Goal: Transaction & Acquisition: Book appointment/travel/reservation

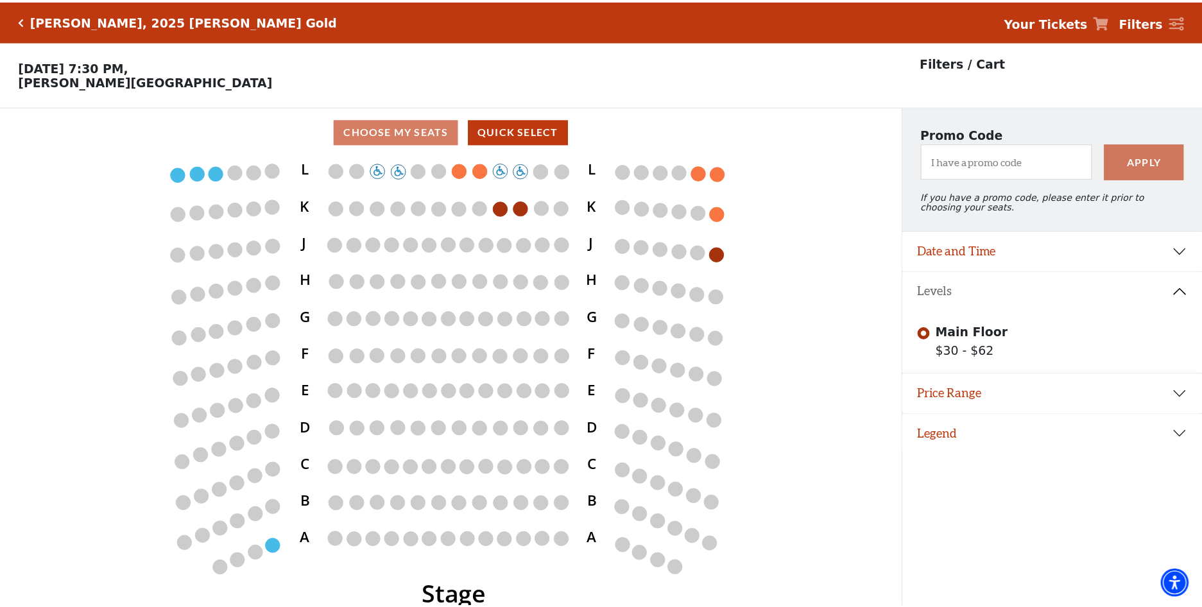
scroll to position [31, 0]
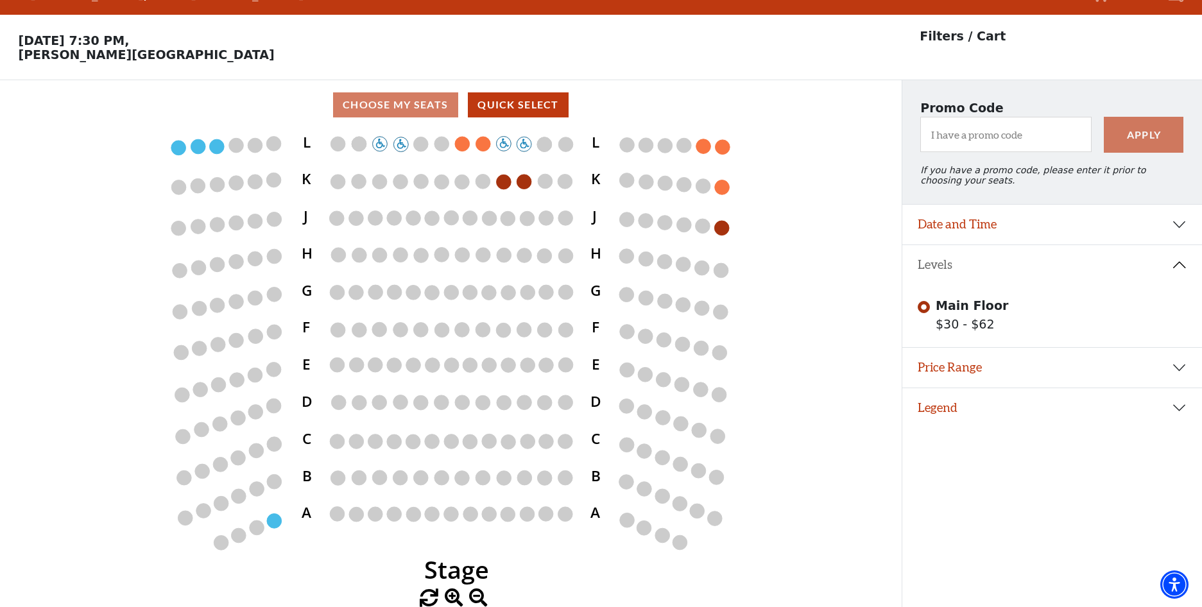
click at [568, 261] on circle at bounding box center [565, 255] width 15 height 15
click at [567, 257] on circle at bounding box center [565, 255] width 15 height 15
click at [545, 258] on circle at bounding box center [544, 255] width 15 height 15
click at [408, 105] on div "Choose My Seats Quick Select" at bounding box center [451, 104] width 902 height 25
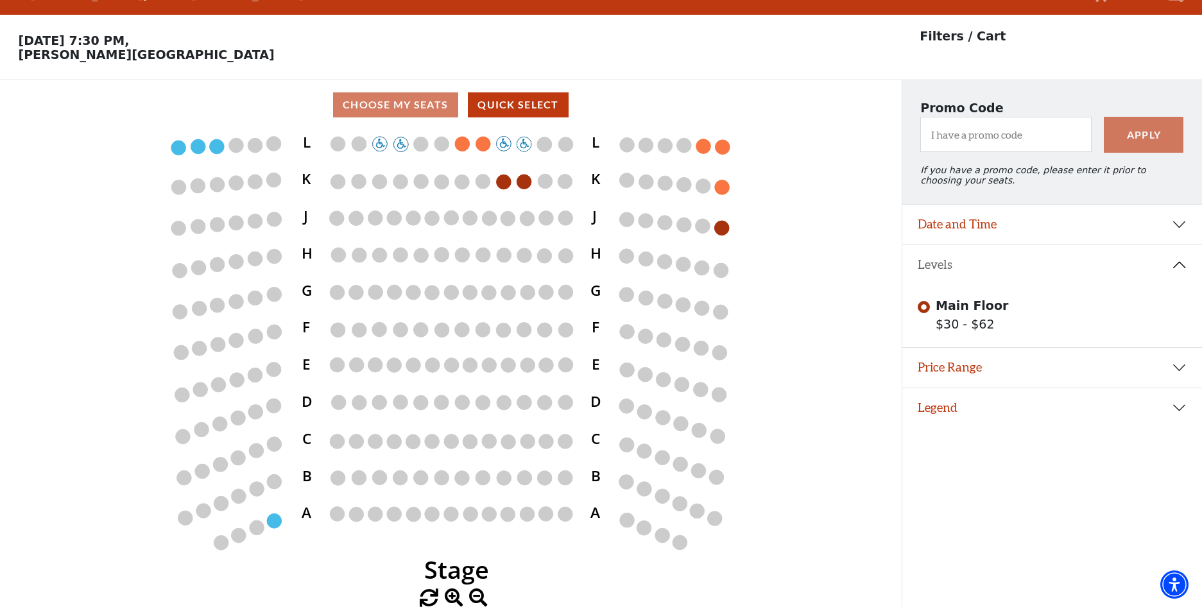
click at [397, 101] on div "Choose My Seats Quick Select" at bounding box center [451, 104] width 902 height 25
drag, startPoint x: 397, startPoint y: 101, endPoint x: 387, endPoint y: 102, distance: 9.6
click at [387, 102] on div "Choose My Seats Quick Select" at bounding box center [451, 104] width 902 height 25
click at [507, 106] on button "Quick Select" at bounding box center [518, 104] width 101 height 25
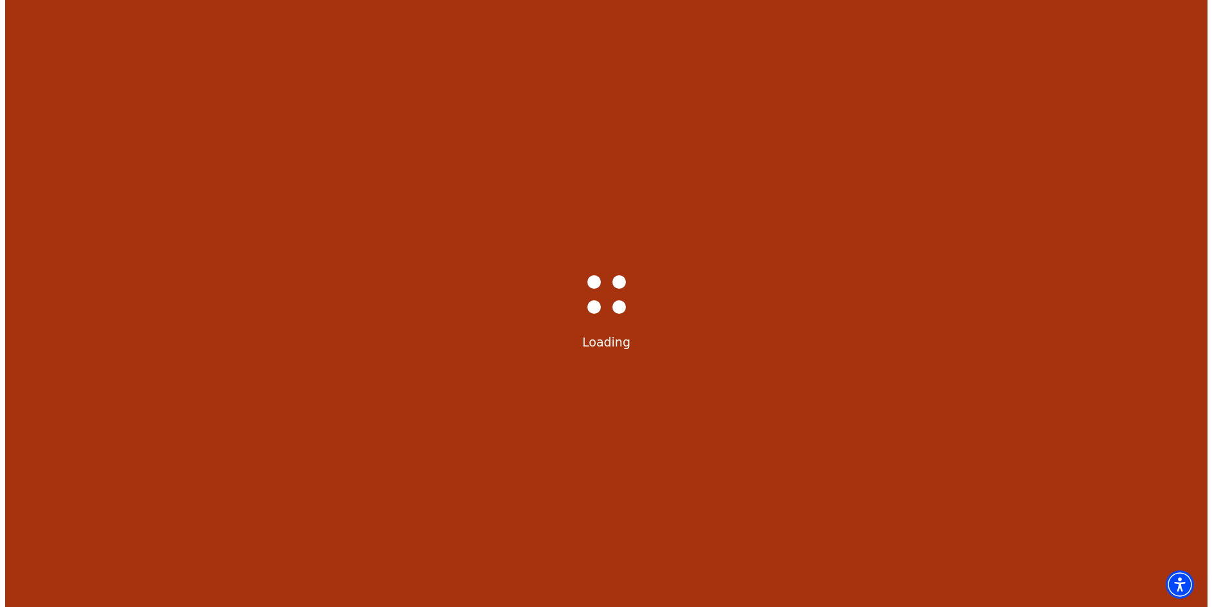
scroll to position [0, 0]
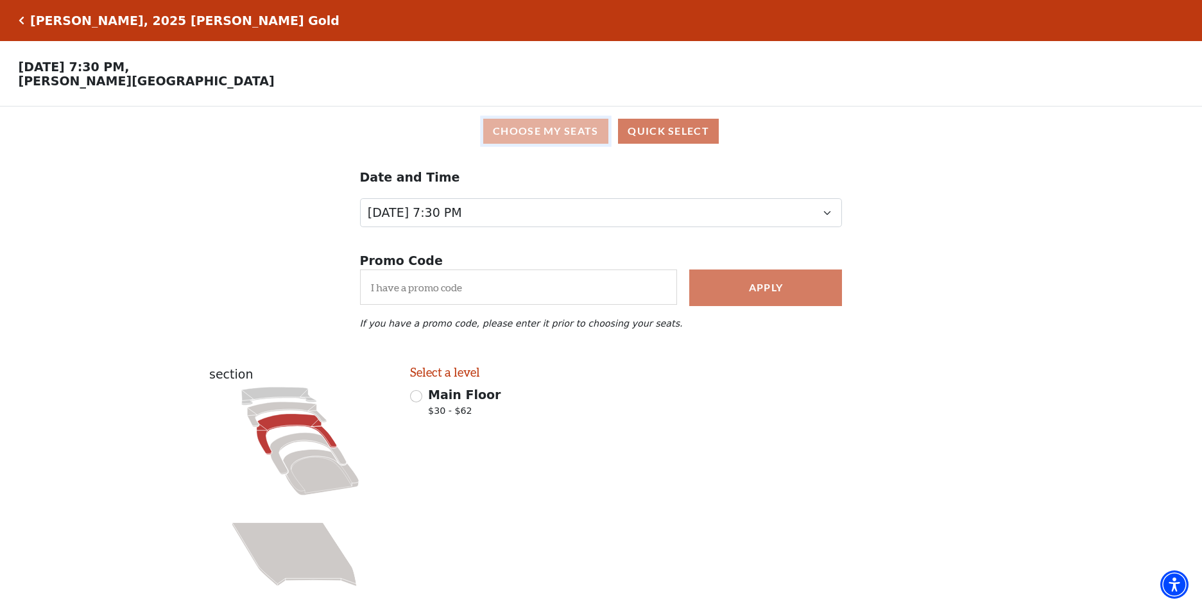
click at [527, 137] on button "Choose My Seats" at bounding box center [545, 131] width 125 height 25
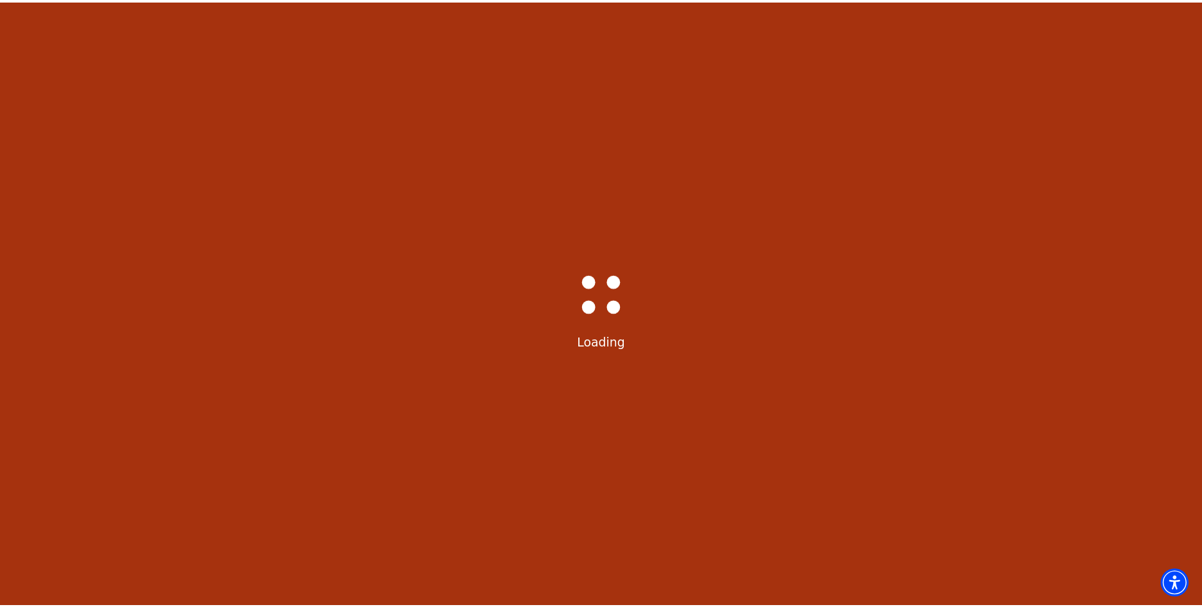
scroll to position [31, 0]
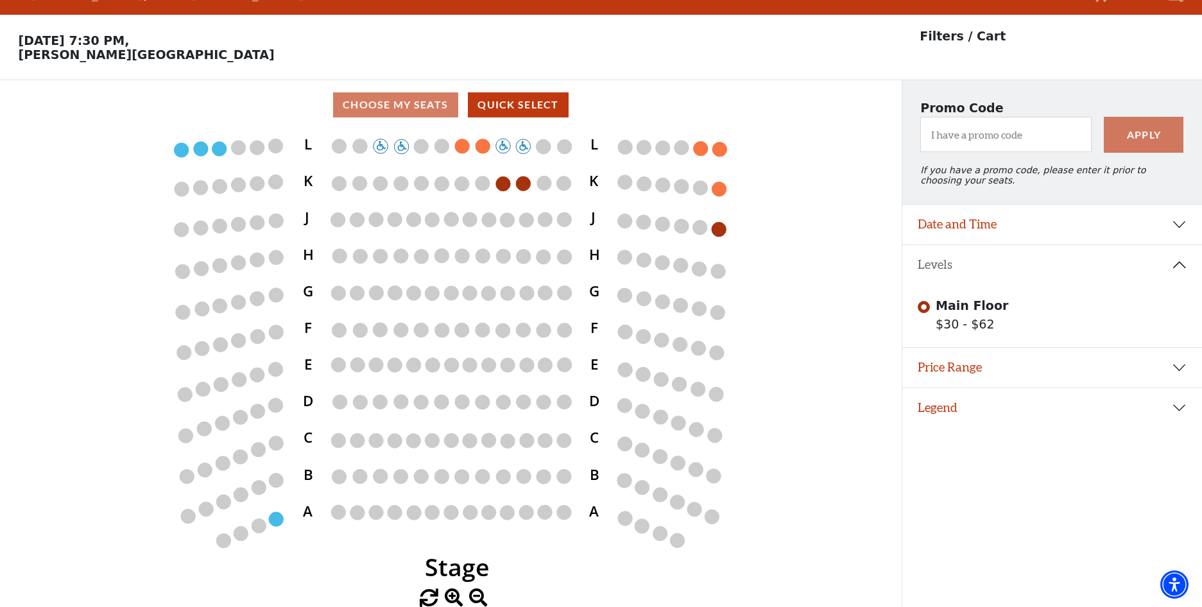
click at [564, 257] on circle at bounding box center [565, 257] width 14 height 14
click at [545, 259] on circle at bounding box center [544, 257] width 14 height 14
click at [528, 258] on circle at bounding box center [524, 256] width 14 height 14
click at [504, 257] on circle at bounding box center [503, 256] width 14 height 14
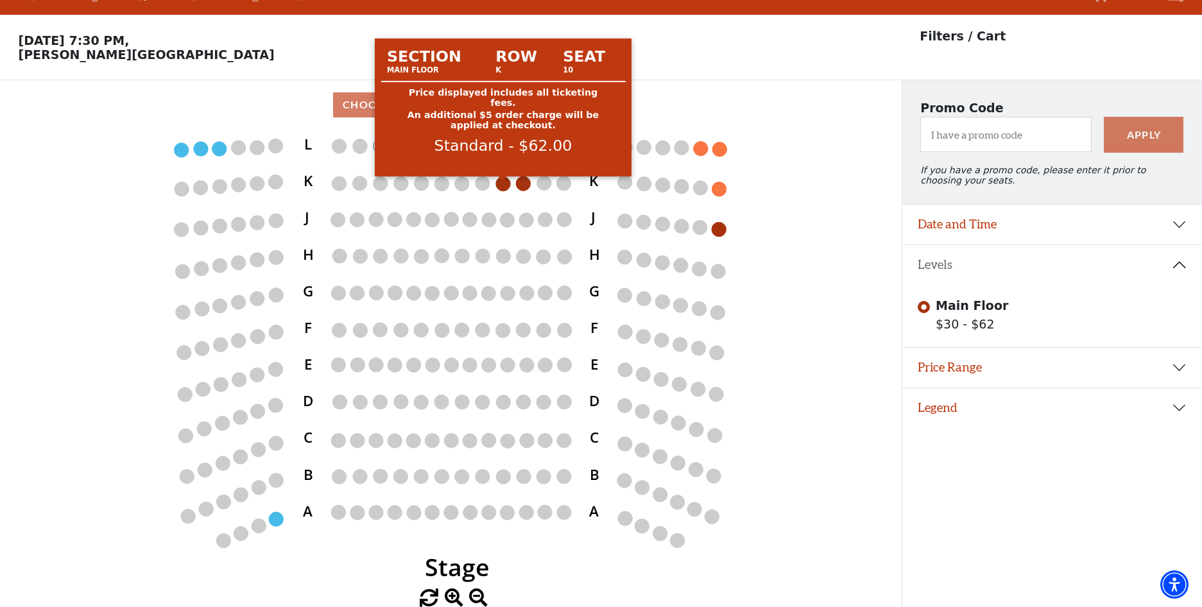
click at [502, 181] on circle at bounding box center [503, 183] width 14 height 14
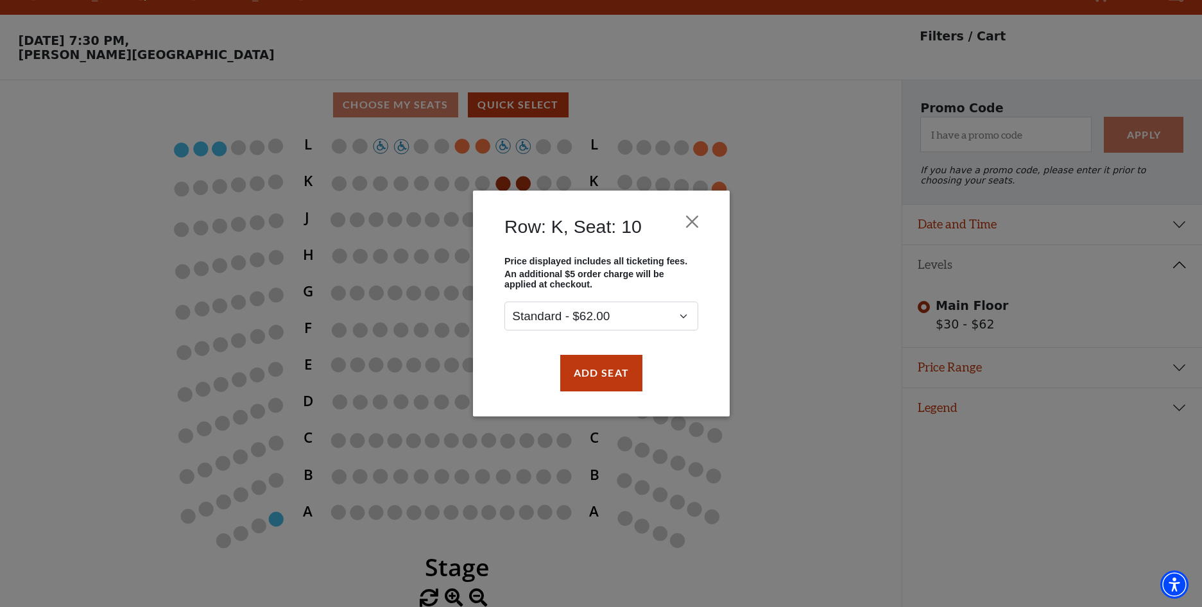
click at [524, 182] on div "Row: K, Seat: 10 Price displayed includes all ticketing fees. An additional $5 …" at bounding box center [601, 303] width 1202 height 607
click at [612, 367] on button "Add Seat" at bounding box center [601, 373] width 82 height 36
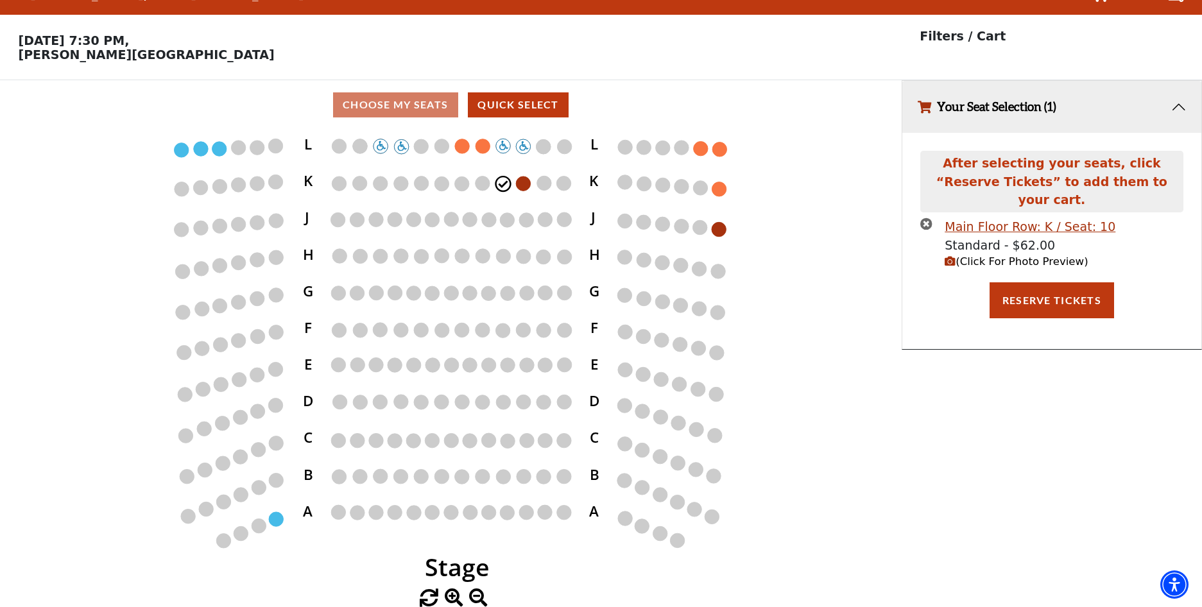
scroll to position [0, 0]
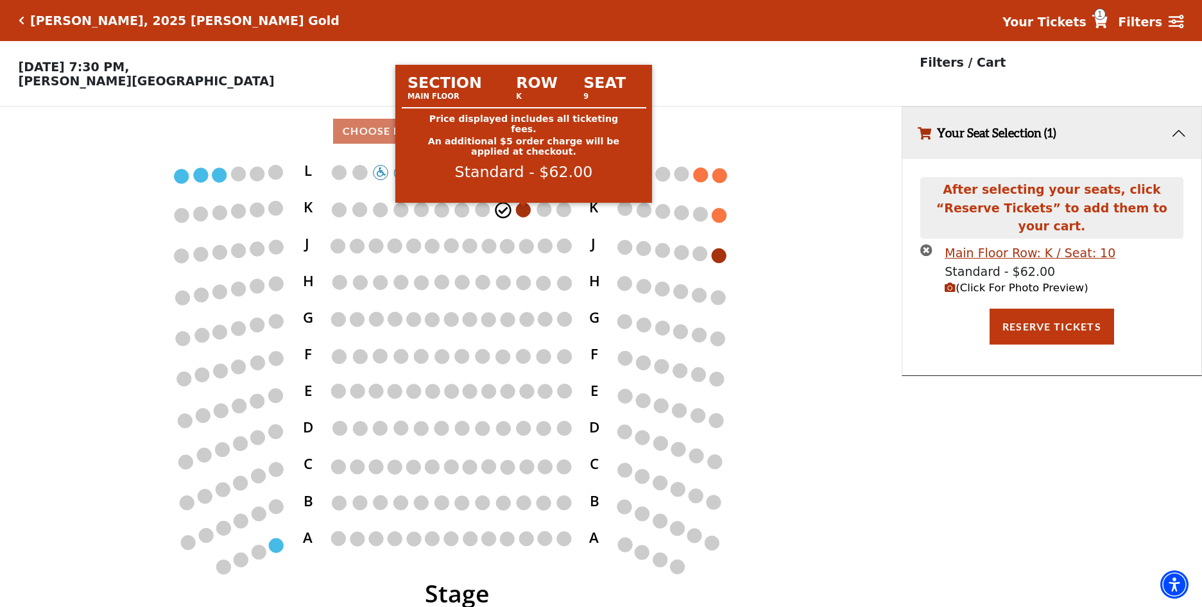
click at [524, 215] on circle at bounding box center [523, 210] width 14 height 14
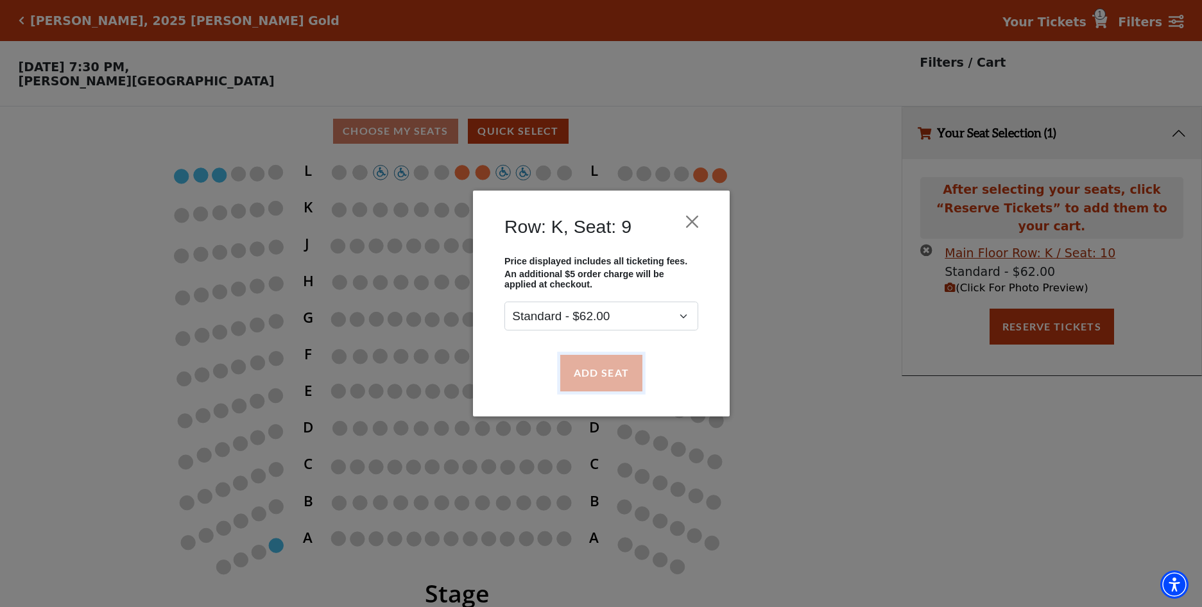
click at [593, 370] on button "Add Seat" at bounding box center [601, 373] width 82 height 36
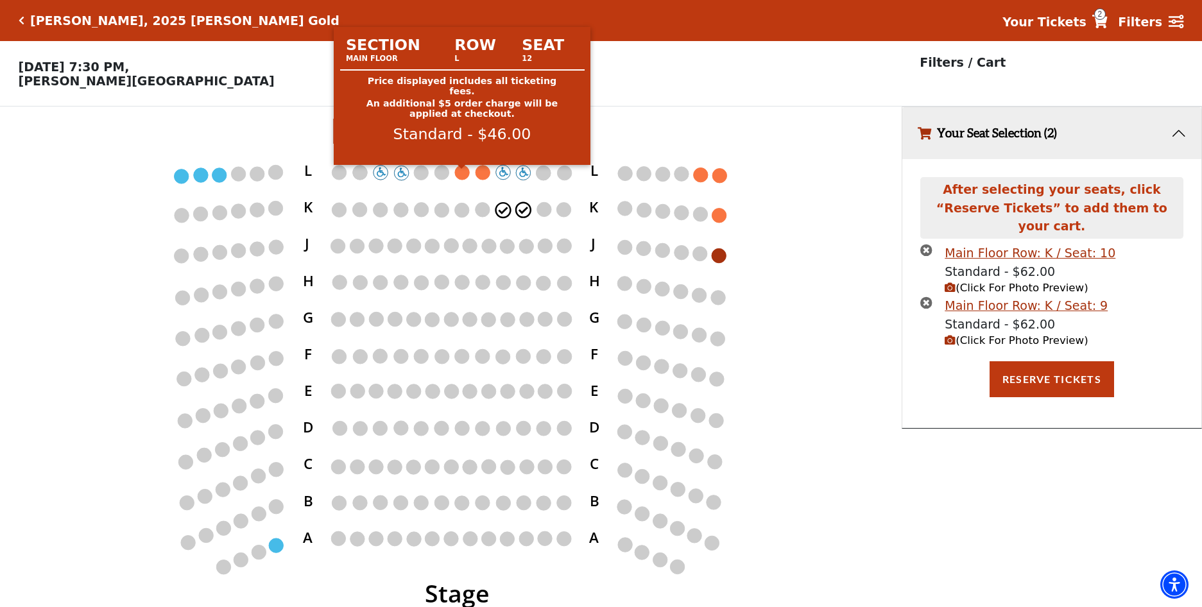
click at [459, 175] on circle at bounding box center [462, 172] width 14 height 14
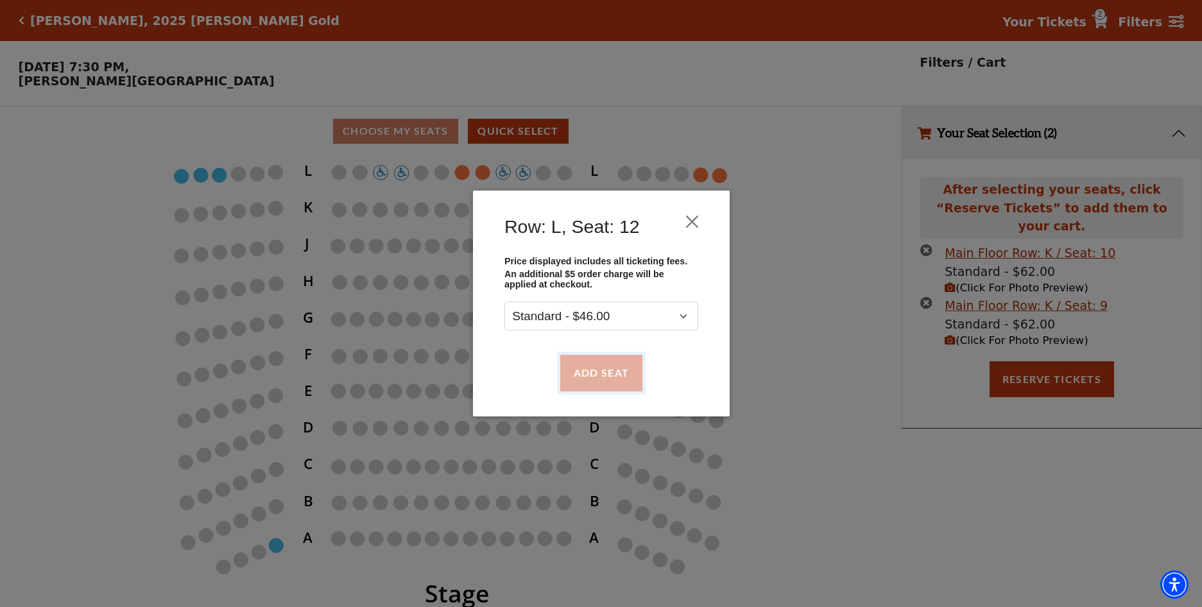
click at [593, 371] on button "Add Seat" at bounding box center [601, 373] width 82 height 36
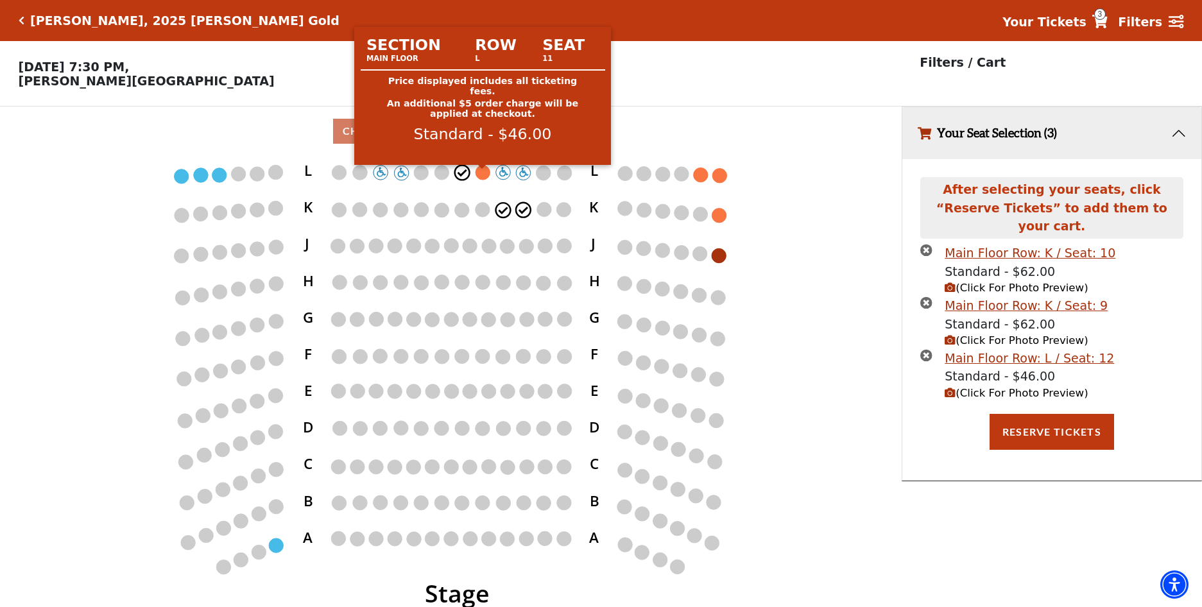
click at [483, 178] on circle at bounding box center [483, 172] width 14 height 14
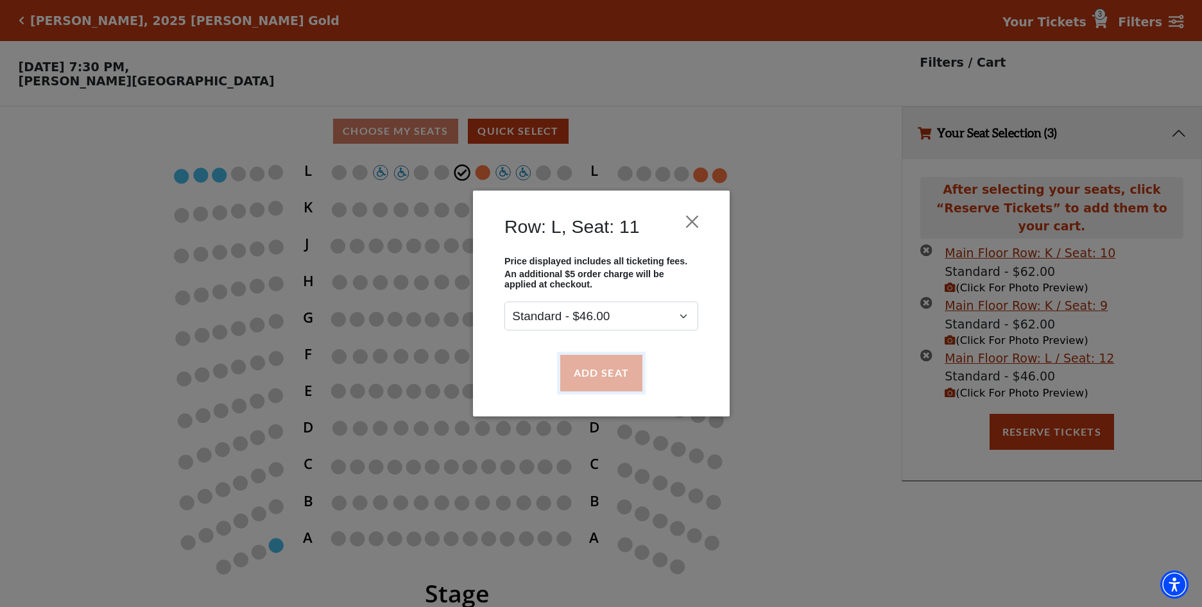
click at [594, 370] on button "Add Seat" at bounding box center [601, 373] width 82 height 36
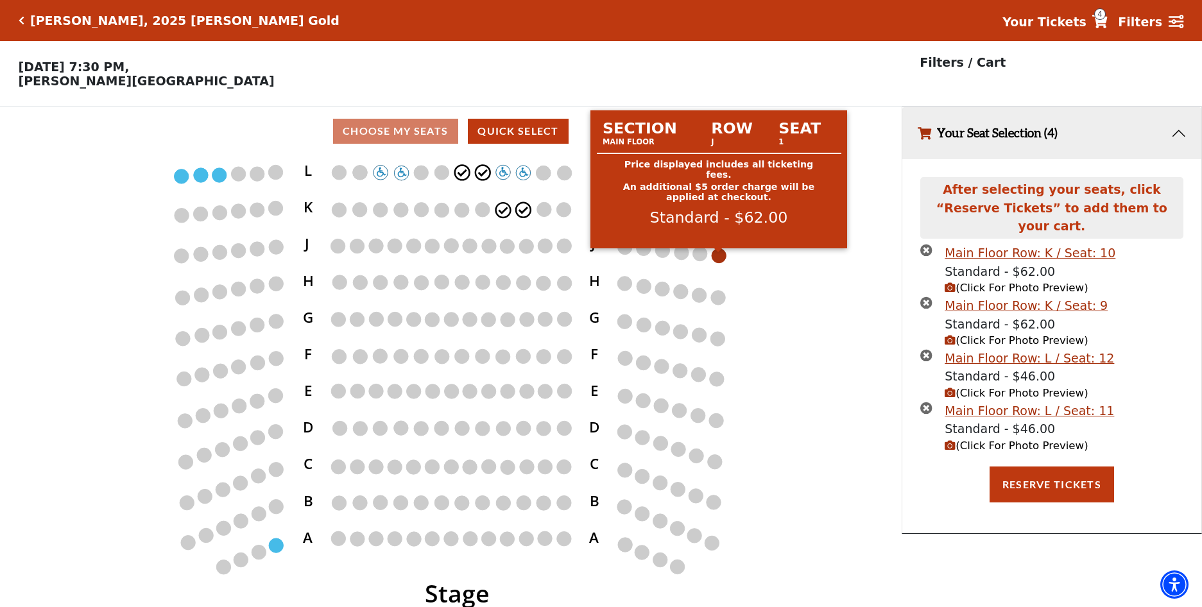
click at [719, 260] on circle at bounding box center [719, 255] width 14 height 14
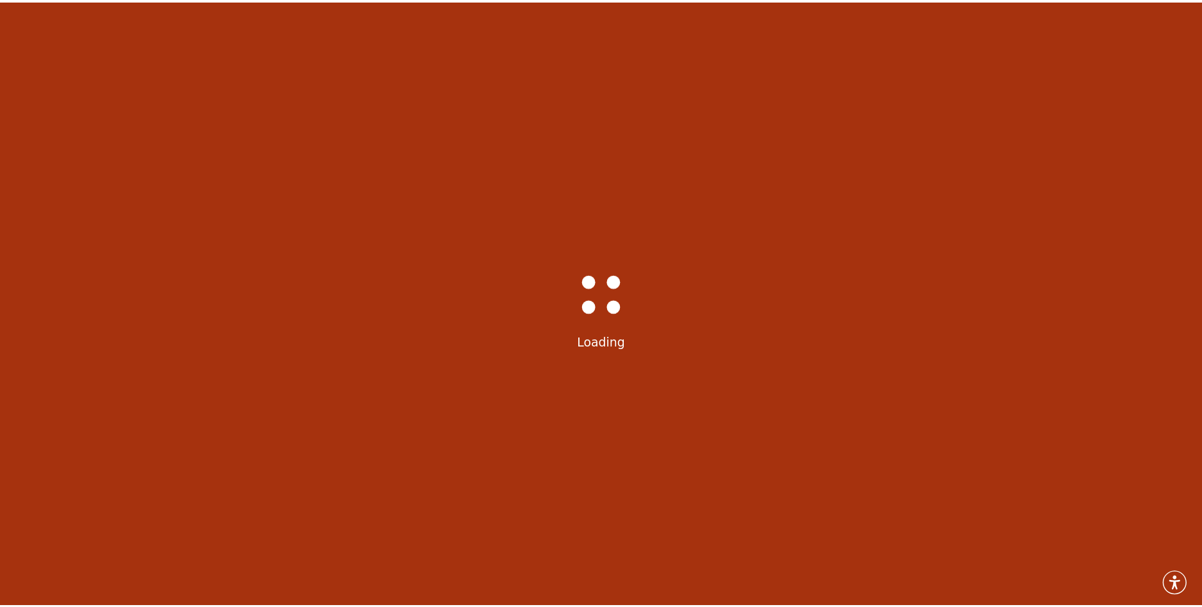
scroll to position [31, 0]
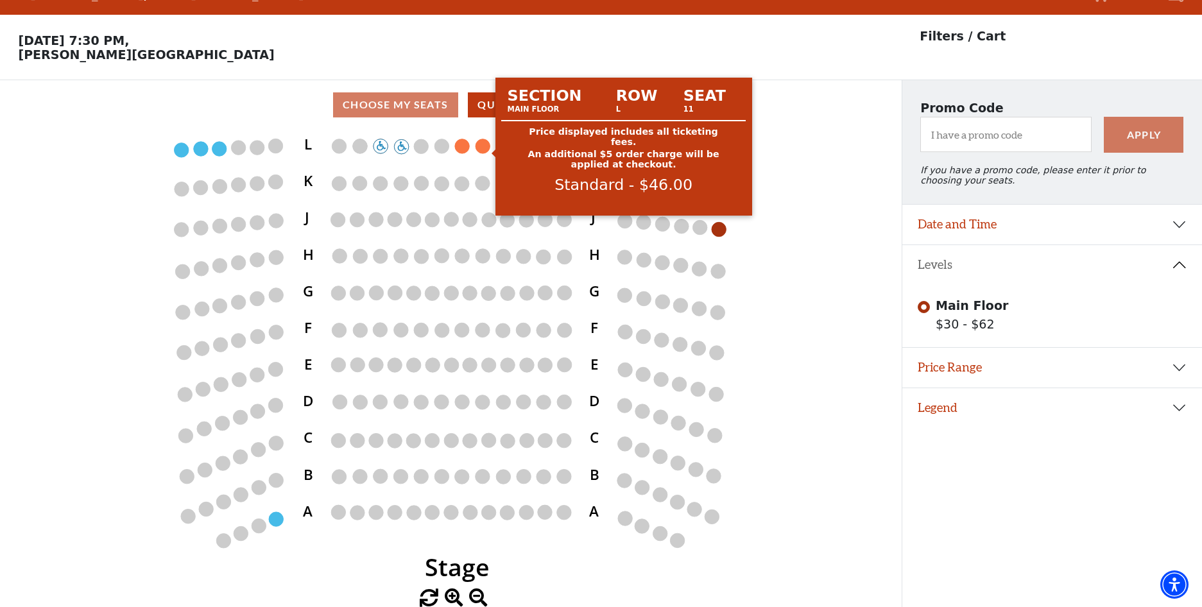
click at [480, 146] on circle at bounding box center [483, 146] width 14 height 14
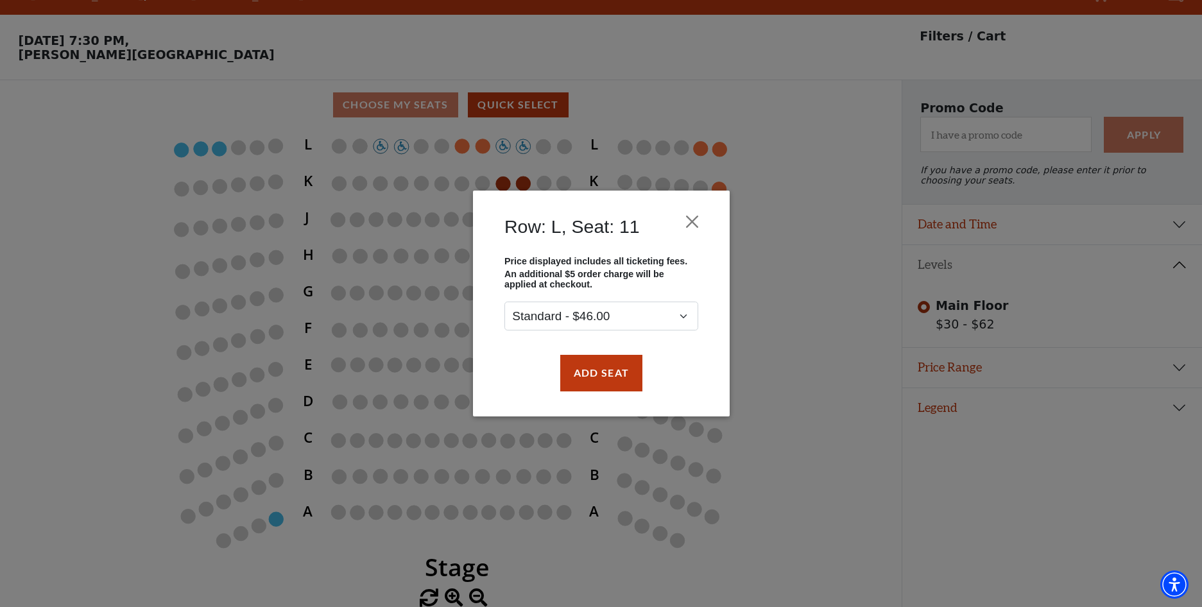
click at [700, 146] on div "Row: L, Seat: 11 Price displayed includes all ticketing fees. An additional $5 …" at bounding box center [601, 303] width 1202 height 607
click at [616, 379] on button "Add Seat" at bounding box center [601, 373] width 82 height 36
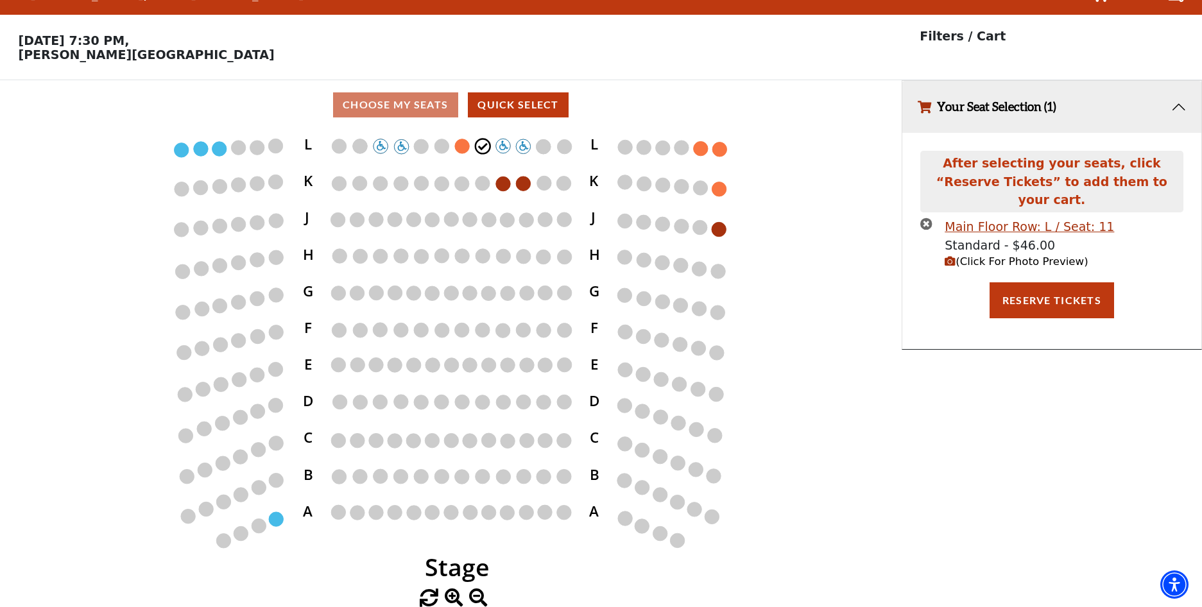
scroll to position [0, 0]
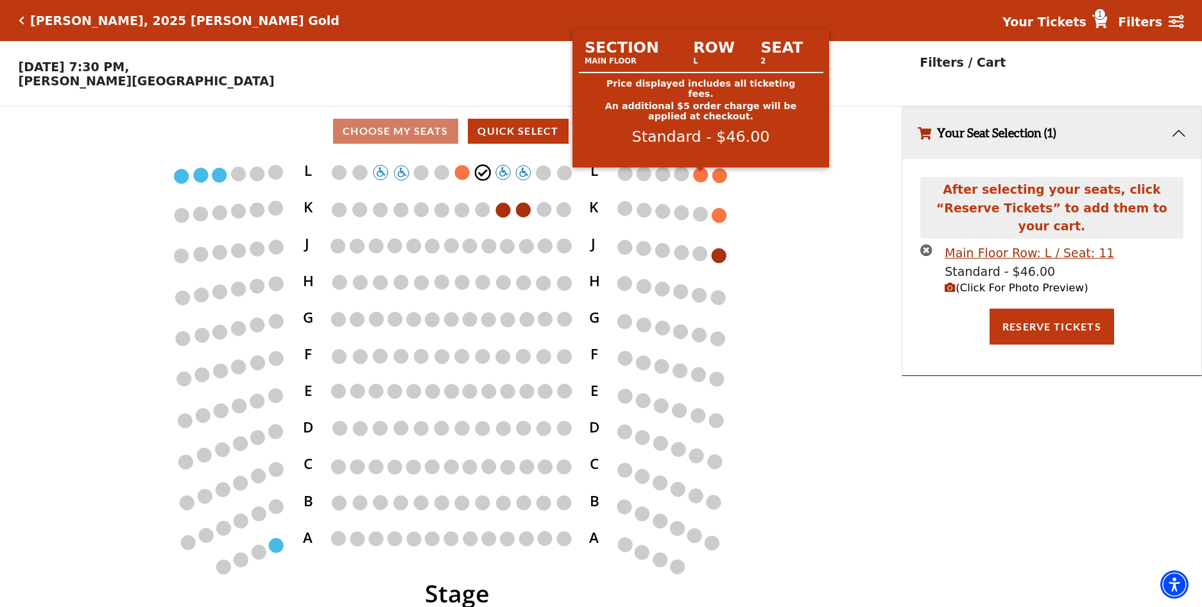
click at [701, 178] on circle at bounding box center [701, 174] width 14 height 14
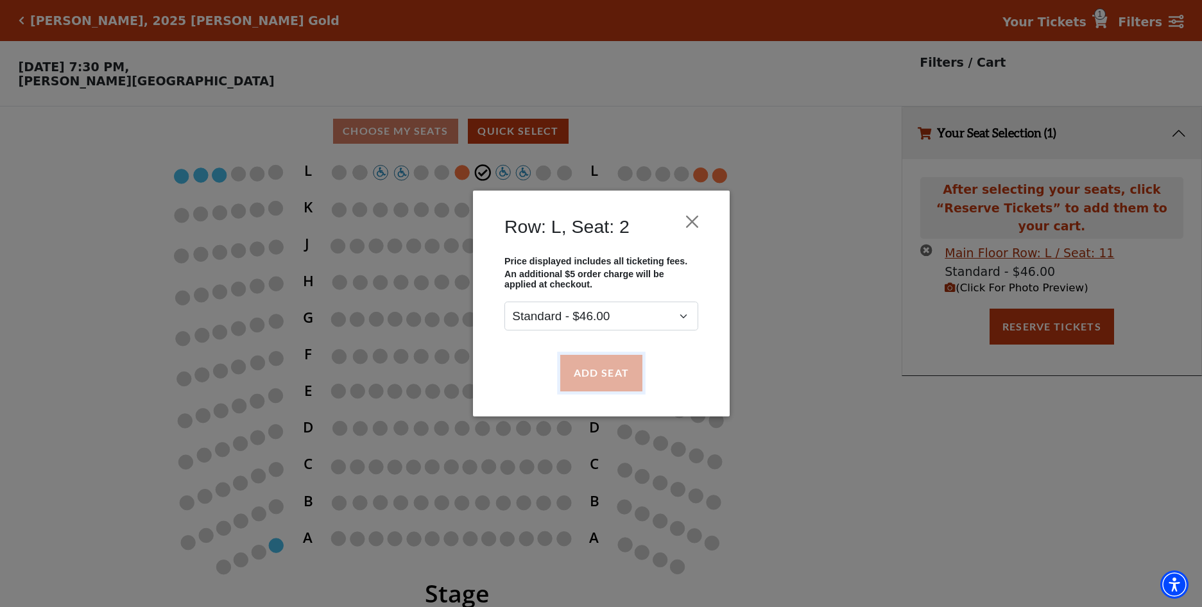
click at [603, 370] on button "Add Seat" at bounding box center [601, 373] width 82 height 36
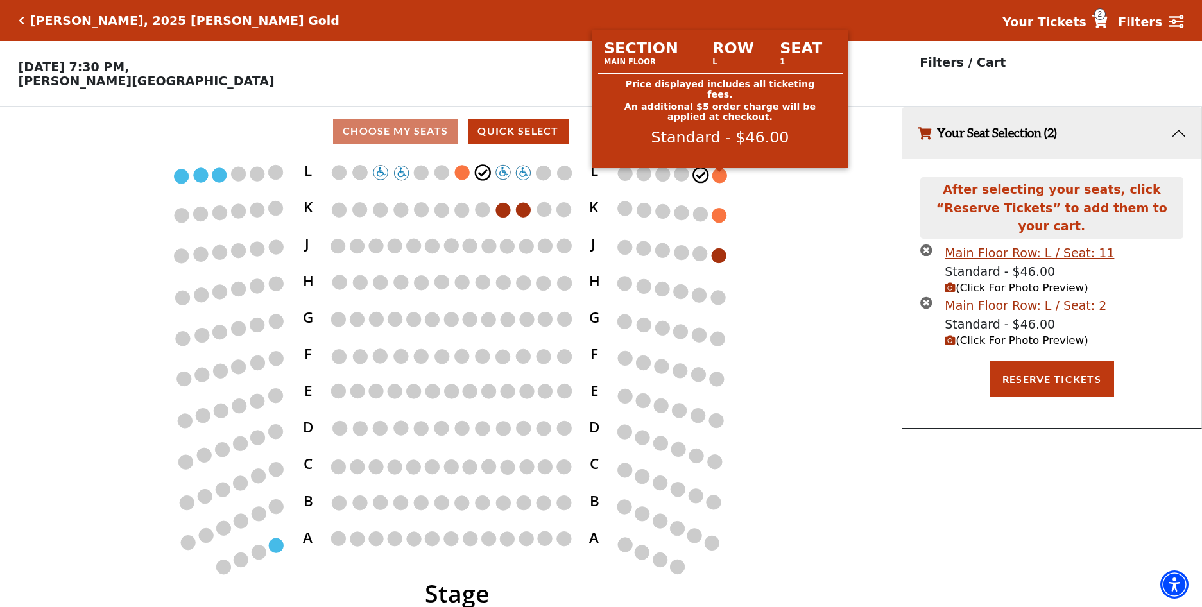
click at [717, 177] on circle at bounding box center [719, 175] width 14 height 14
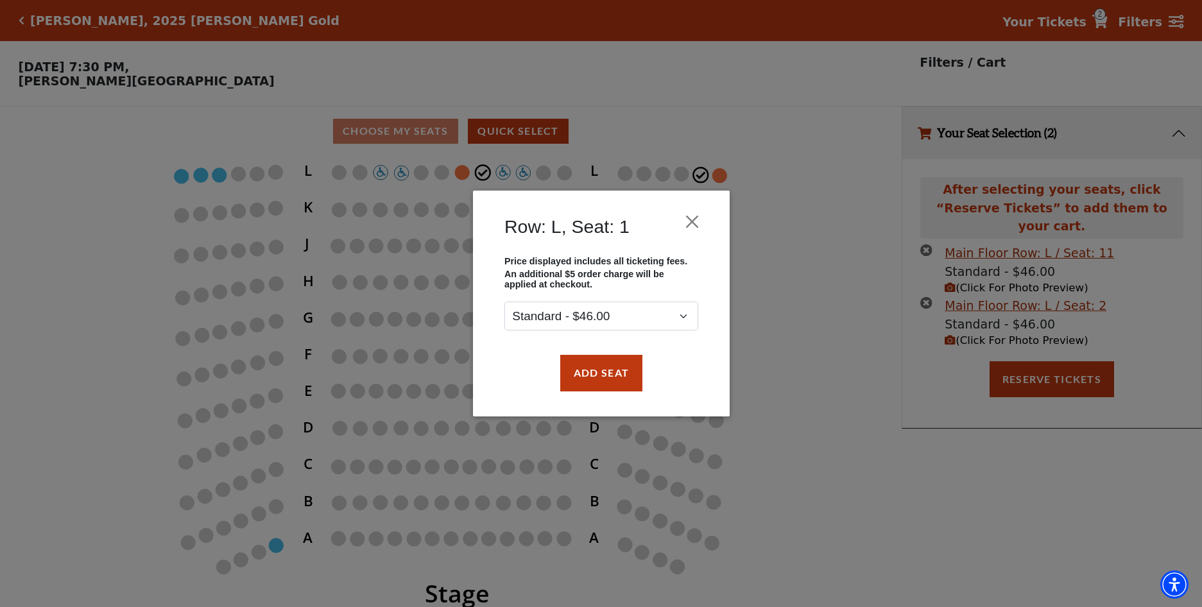
click at [796, 193] on div "Row: L, Seat: 1 Price displayed includes all ticketing fees. An additional $5 o…" at bounding box center [601, 303] width 1202 height 607
click at [692, 218] on button "Close" at bounding box center [692, 222] width 24 height 24
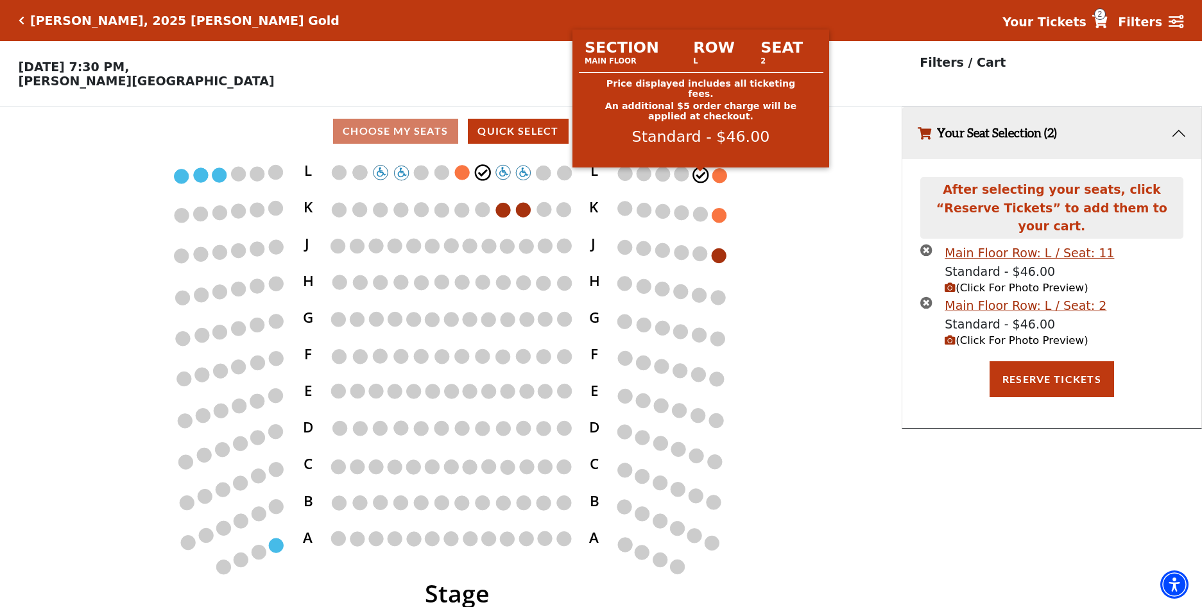
click at [698, 178] on circle at bounding box center [701, 174] width 14 height 14
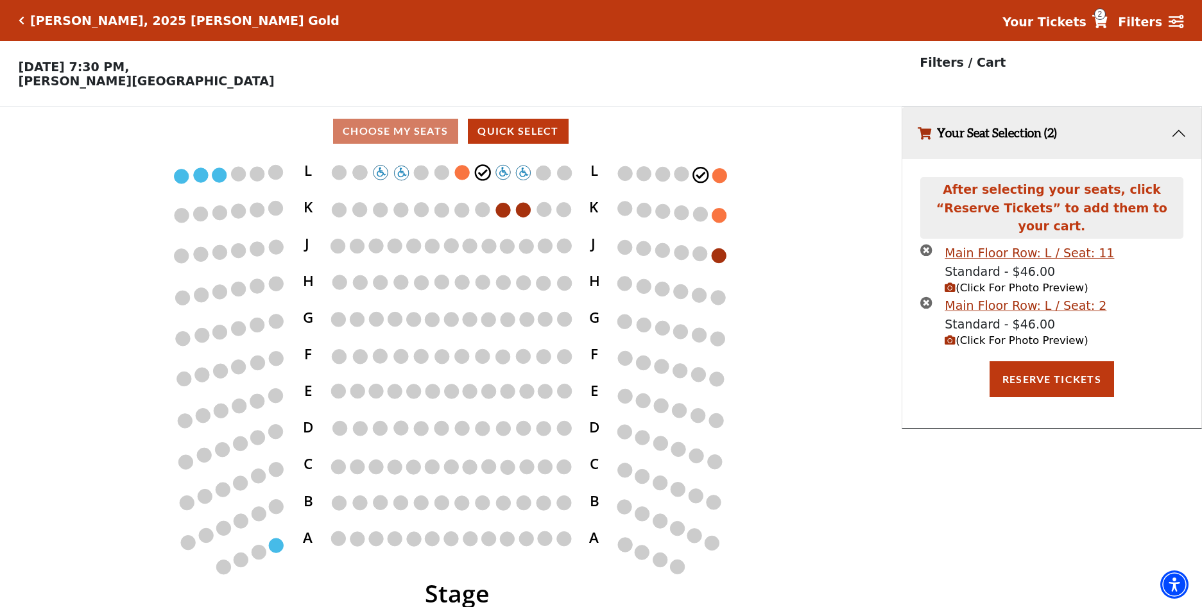
click at [758, 220] on icon "Stage L K J H G F E D C B A L K J H G F E D C B A" at bounding box center [450, 385] width 811 height 459
drag, startPoint x: 748, startPoint y: 218, endPoint x: 1179, endPoint y: 137, distance: 438.8
click at [1179, 137] on button "Your Seat Selection (2)" at bounding box center [1051, 133] width 299 height 52
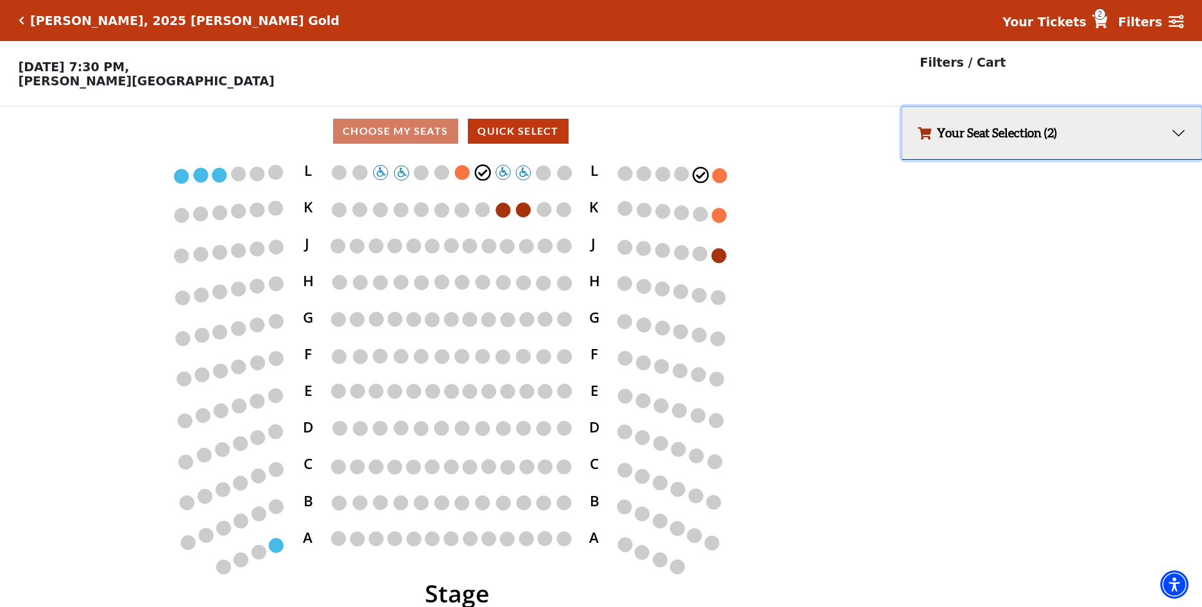
click at [1179, 137] on button "Your Seat Selection (2)" at bounding box center [1051, 133] width 299 height 52
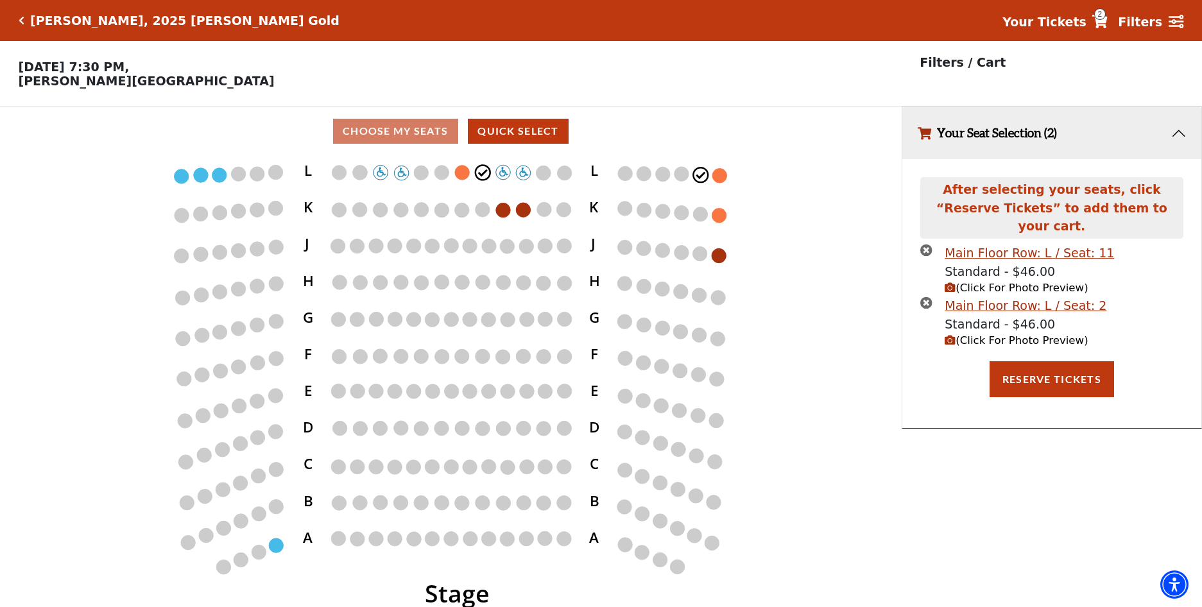
scroll to position [31, 0]
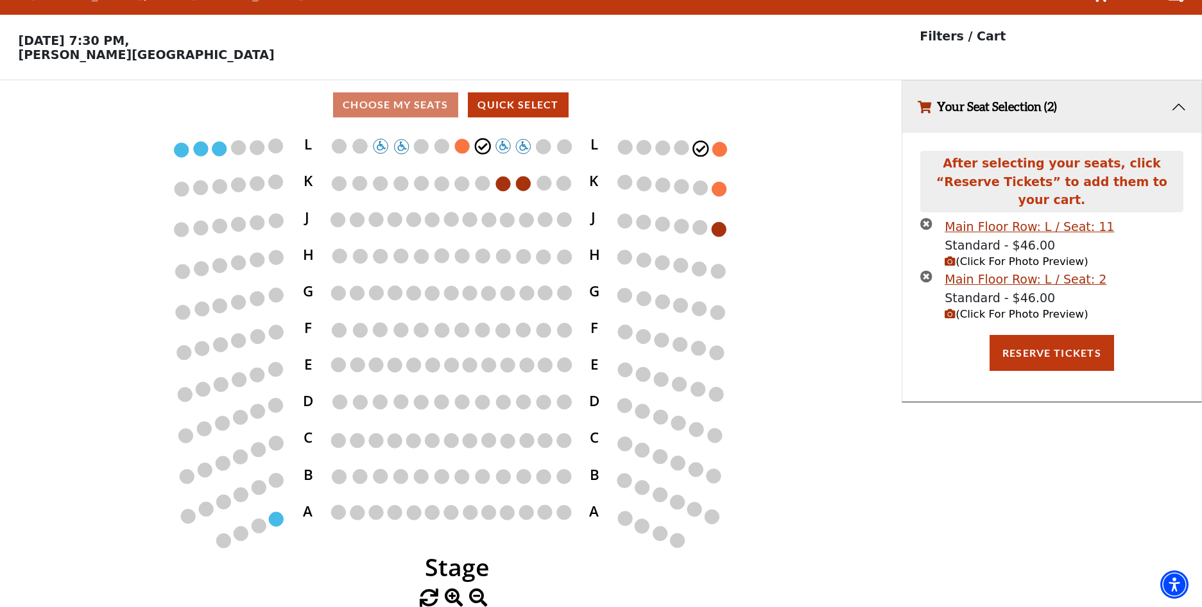
click at [784, 273] on icon "Stage L K J H G F E D C B A L K J H G F E D C B A" at bounding box center [450, 359] width 811 height 459
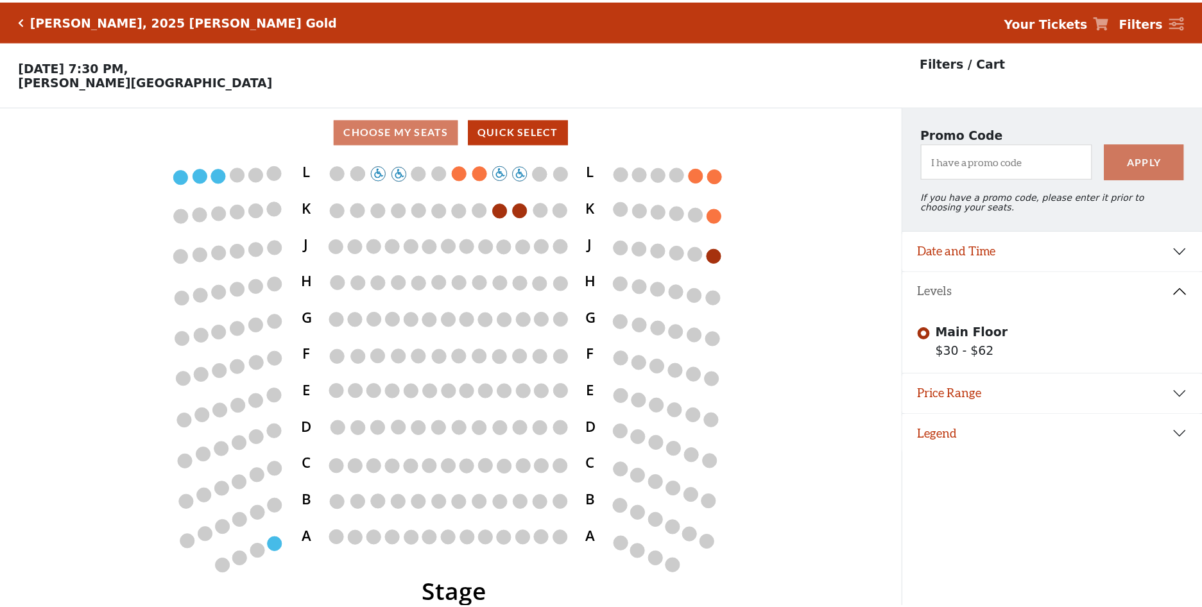
scroll to position [31, 0]
